Goal: Information Seeking & Learning: Learn about a topic

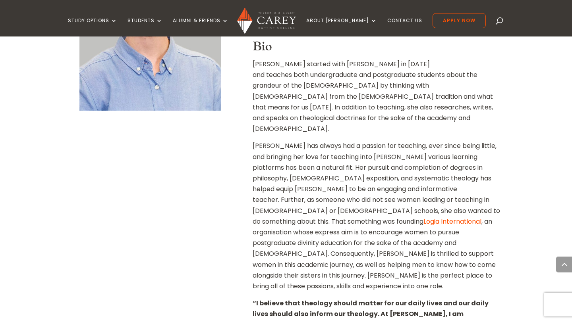
scroll to position [254, 0]
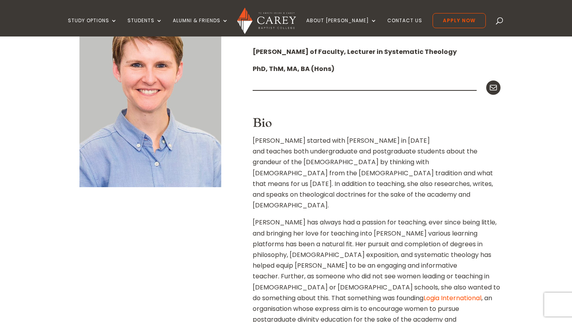
click at [458, 294] on link "Logia International" at bounding box center [452, 298] width 58 height 9
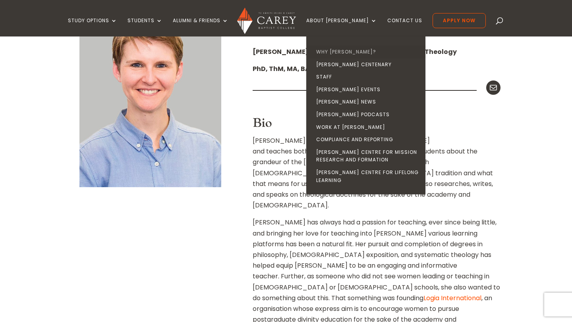
click at [341, 53] on link "Why [PERSON_NAME]?" at bounding box center [367, 52] width 119 height 13
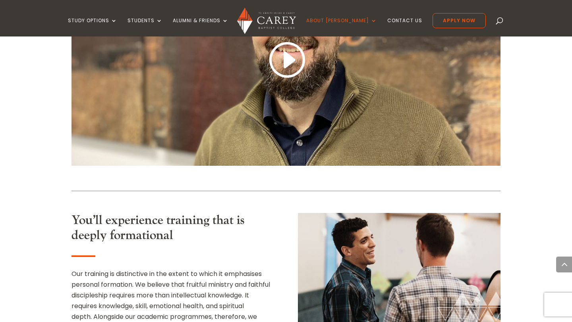
scroll to position [564, 0]
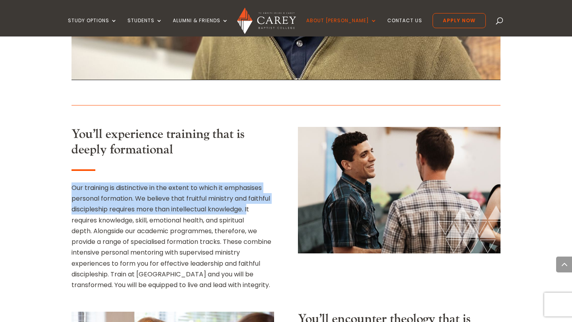
drag, startPoint x: 69, startPoint y: 140, endPoint x: 250, endPoint y: 161, distance: 181.8
click at [250, 161] on div "Home » About Carey » Why Carey? Why study at Carey? At Carey we serve the churc…" at bounding box center [286, 267] width 572 height 1129
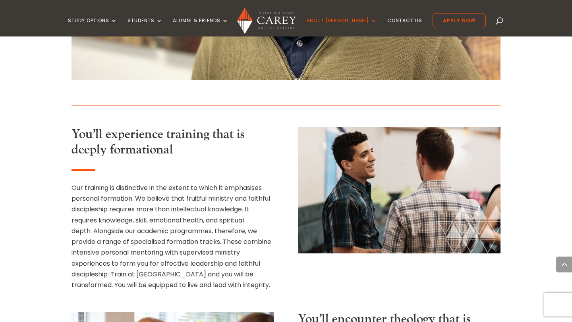
drag, startPoint x: 250, startPoint y: 161, endPoint x: 247, endPoint y: 164, distance: 4.8
click at [248, 183] on div "Our training is distinctive in the extent to which it emphasises personal forma…" at bounding box center [172, 237] width 202 height 108
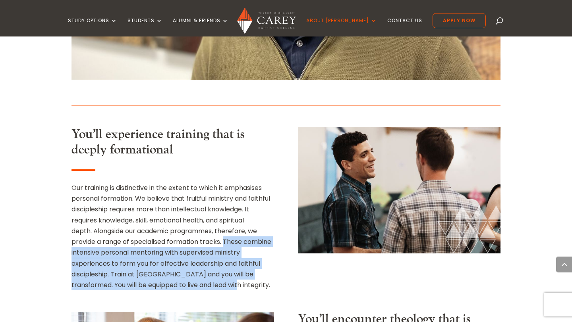
drag, startPoint x: 224, startPoint y: 194, endPoint x: 242, endPoint y: 236, distance: 45.2
click at [242, 236] on div "Our training is distinctive in the extent to which it emphasises personal forma…" at bounding box center [172, 237] width 202 height 108
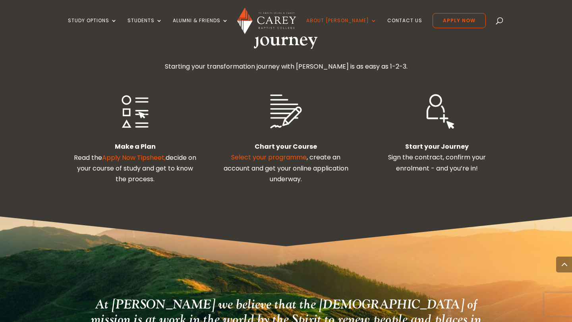
scroll to position [1428, 0]
